Goal: Information Seeking & Learning: Learn about a topic

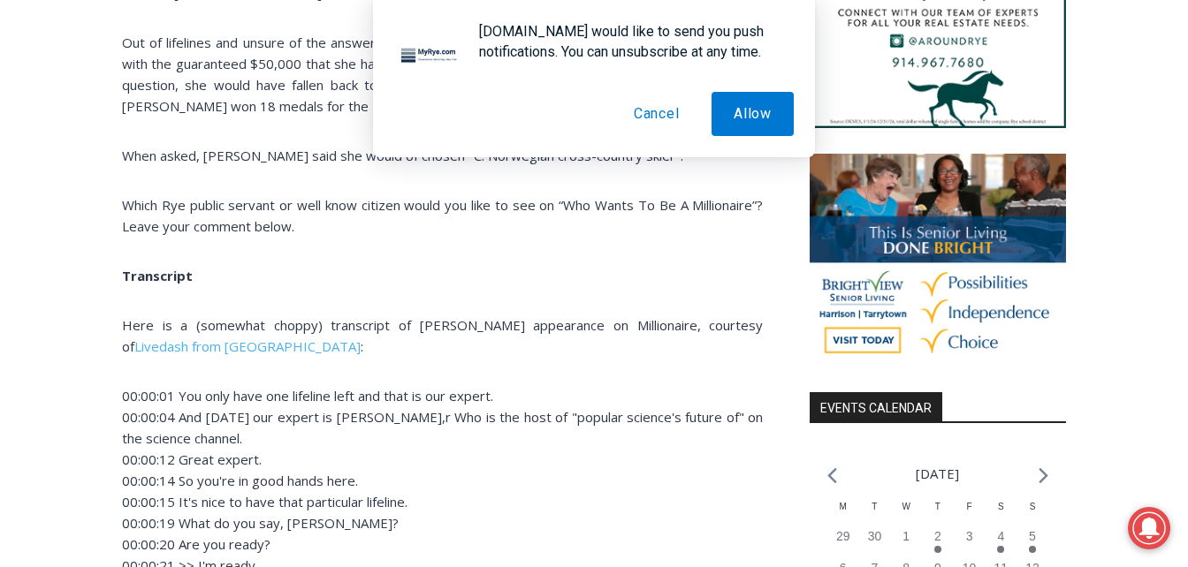
click at [634, 117] on button "Cancel" at bounding box center [657, 114] width 90 height 44
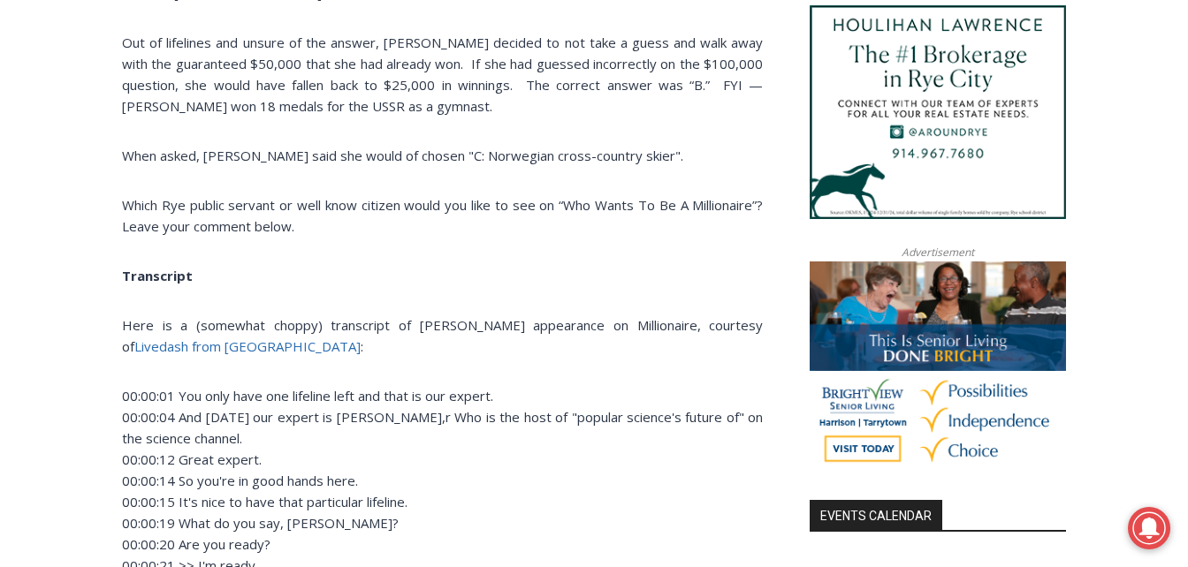
click at [361, 338] on link "Livedash from [GEOGRAPHIC_DATA]" at bounding box center [247, 347] width 226 height 18
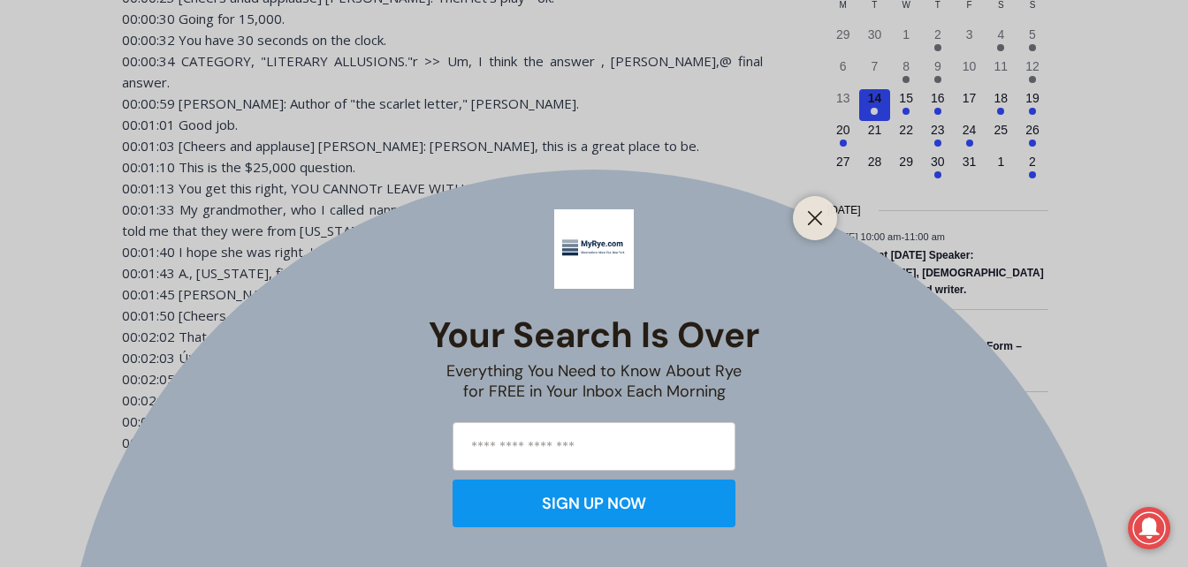
scroll to position [2313, 0]
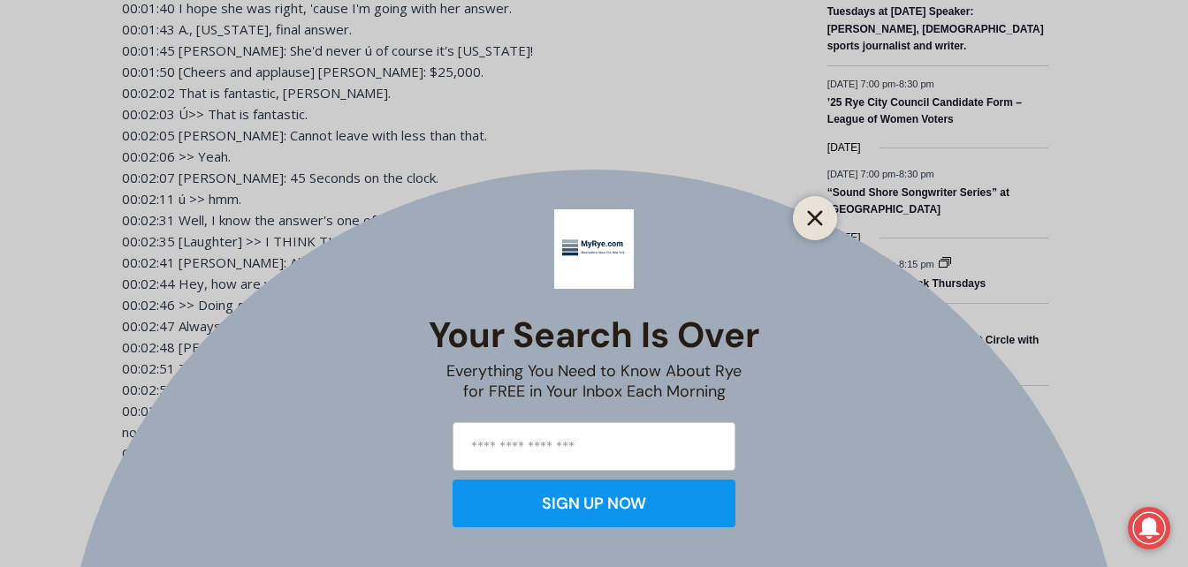
click at [818, 221] on line "Close" at bounding box center [815, 218] width 12 height 12
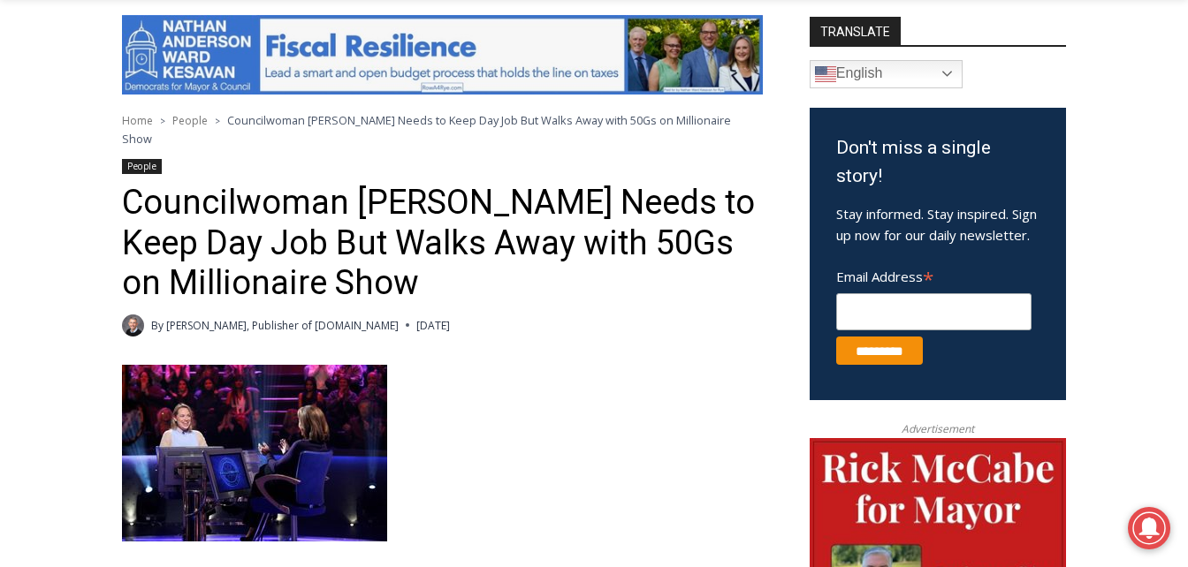
scroll to position [568, 0]
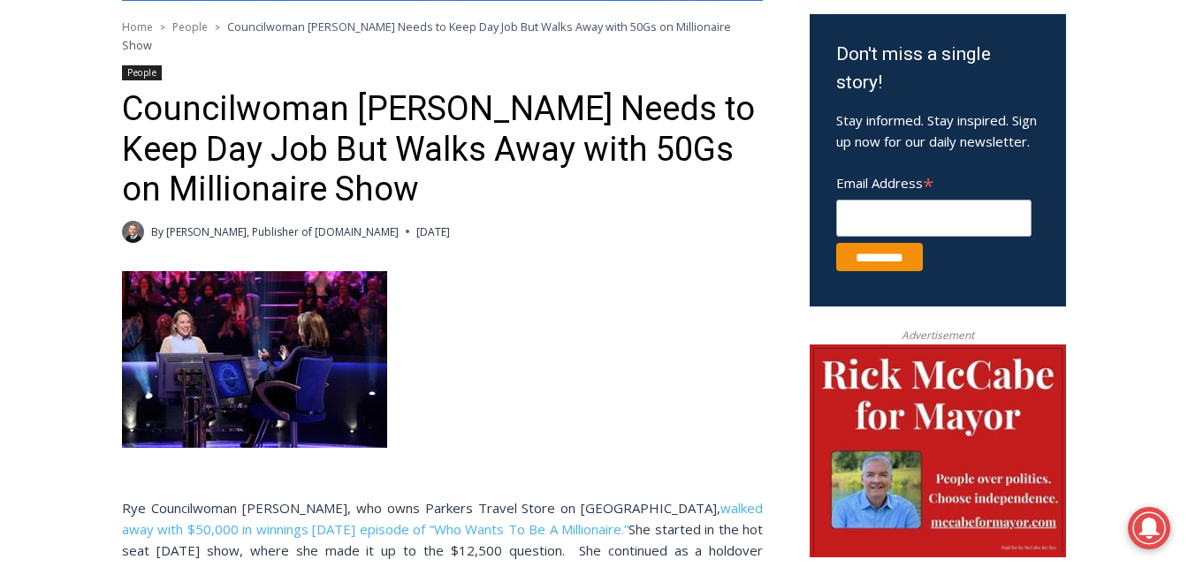
click at [314, 322] on img at bounding box center [254, 359] width 265 height 177
click at [281, 110] on h1 "Councilwoman [PERSON_NAME] Needs to Keep Day Job But Walks Away with 50Gs on Mi…" at bounding box center [442, 149] width 641 height 121
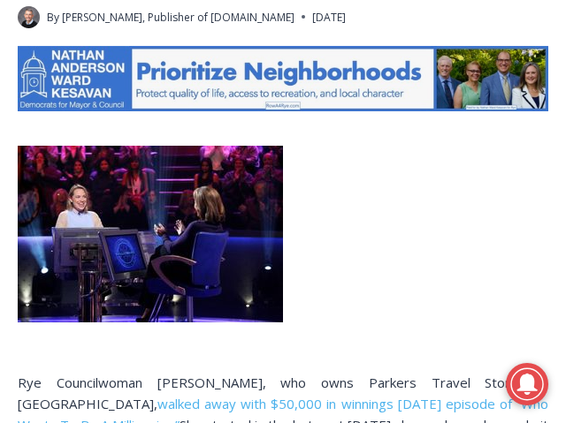
scroll to position [789, 0]
